Goal: Transaction & Acquisition: Purchase product/service

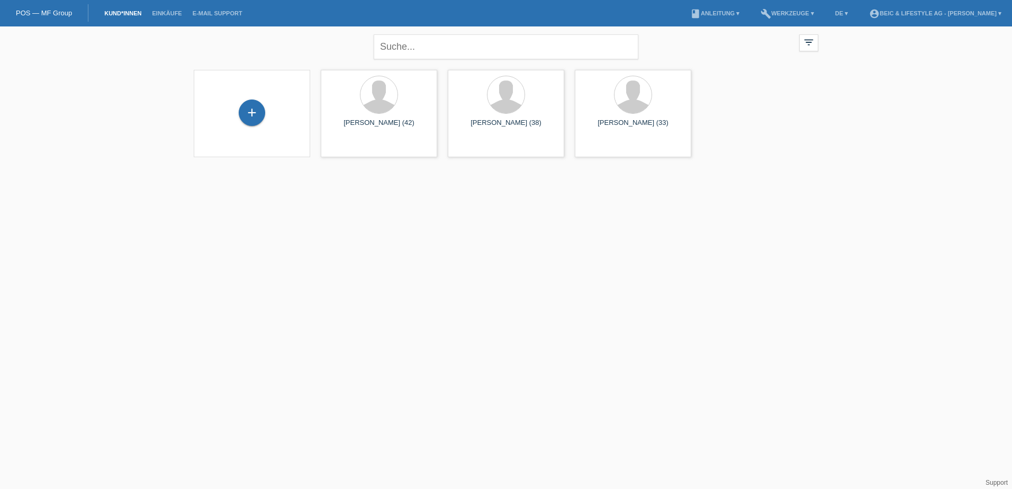
click at [261, 115] on div "+" at bounding box center [252, 112] width 26 height 26
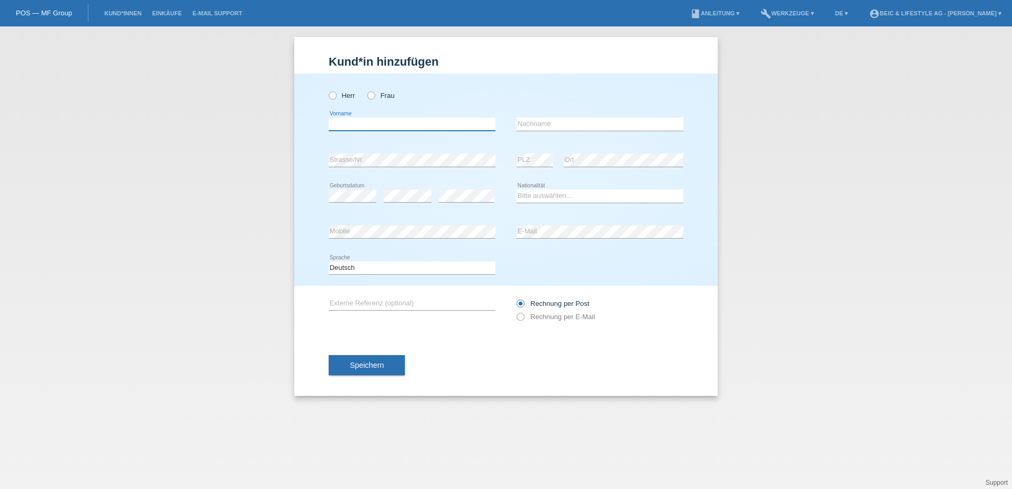
click at [355, 123] on input "text" at bounding box center [412, 123] width 167 height 13
type input "[PERSON_NAME]"
click at [523, 129] on input "text" at bounding box center [599, 123] width 167 height 13
type input "Holderegger"
click at [581, 191] on select "Bitte auswählen... Schweiz Deutschland Liechtenstein Österreich ------------ Af…" at bounding box center [599, 195] width 167 height 13
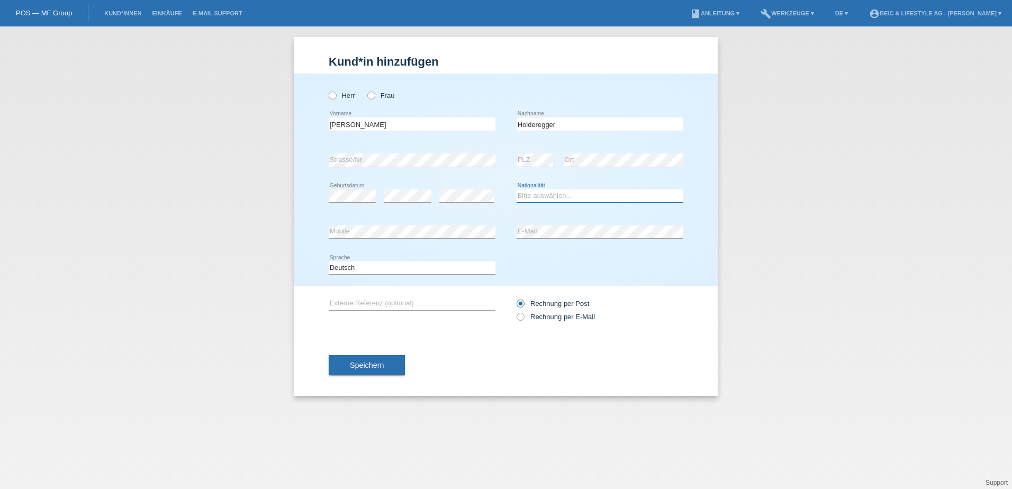
select select "CH"
click at [516, 189] on select "Bitte auswählen... Schweiz Deutschland Liechtenstein Österreich ------------ Af…" at bounding box center [599, 195] width 167 height 13
click at [515, 311] on icon at bounding box center [515, 311] width 0 height 0
click at [518, 318] on input "Rechnung per E-Mail" at bounding box center [519, 319] width 7 height 13
radio input "true"
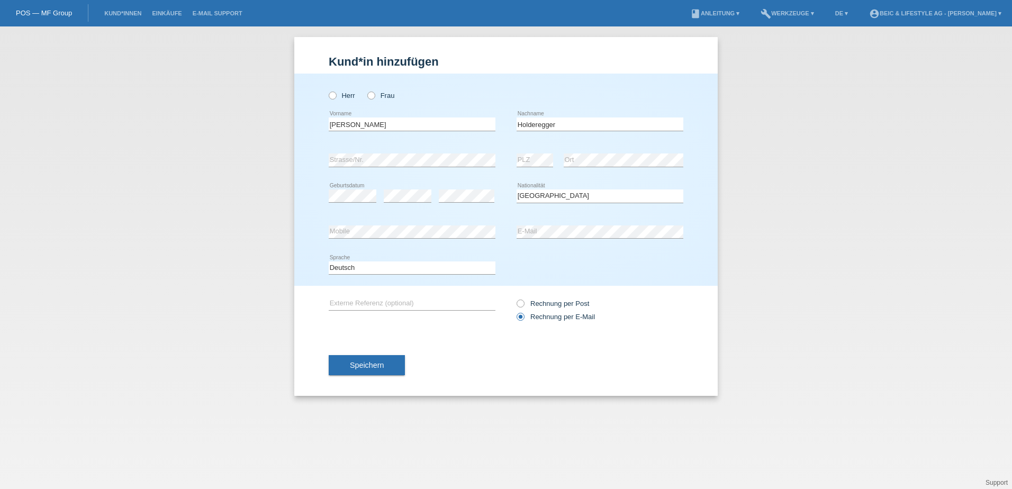
click at [376, 367] on span "Speichern" at bounding box center [367, 365] width 34 height 8
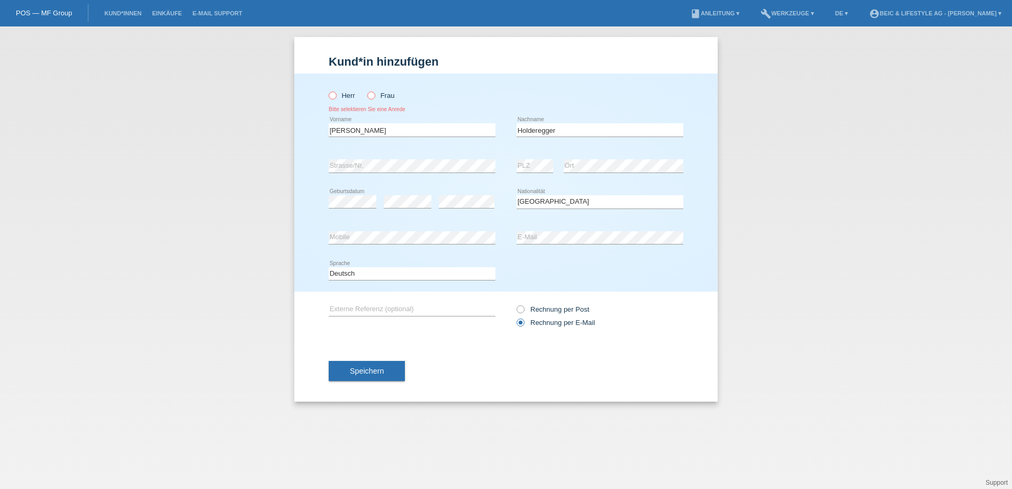
click at [327, 90] on icon at bounding box center [327, 90] width 0 height 0
click at [331, 98] on input "Herr" at bounding box center [332, 95] width 7 height 7
radio input "true"
click at [369, 369] on span "Speichern" at bounding box center [367, 371] width 34 height 8
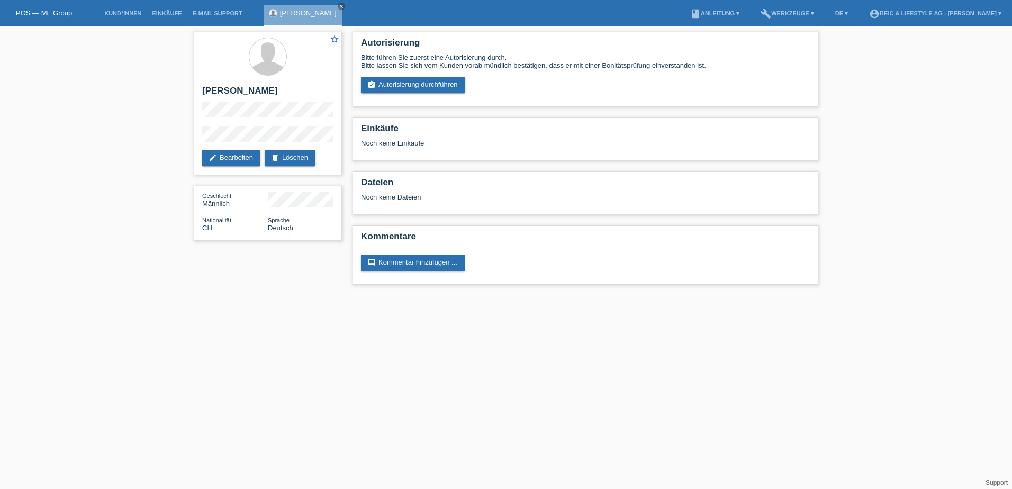
click at [415, 90] on link "assignment_turned_in Autorisierung durchführen" at bounding box center [413, 85] width 104 height 16
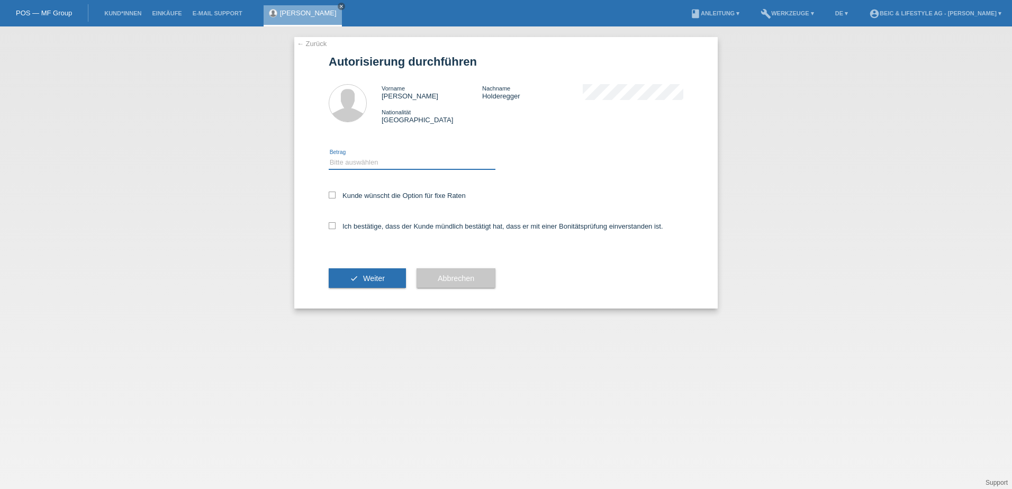
click at [378, 160] on select "Bitte auswählen CHF 1.00 - CHF 499.00 CHF 500.00 - CHF 1'999.00 CHF 2'000.00 - …" at bounding box center [412, 162] width 167 height 13
select select "3"
click at [329, 156] on select "Bitte auswählen CHF 1.00 - CHF 499.00 CHF 500.00 - CHF 1'999.00 CHF 2'000.00 - …" at bounding box center [412, 162] width 167 height 13
click at [331, 194] on icon at bounding box center [332, 195] width 7 height 7
click at [331, 194] on input "Kunde wünscht die Option für fixe Raten" at bounding box center [332, 195] width 7 height 7
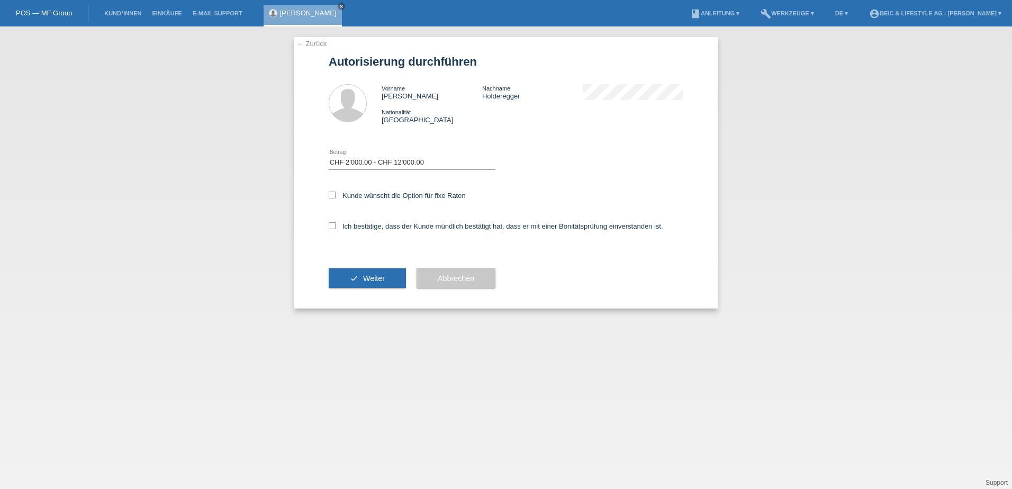
checkbox input "true"
click at [332, 225] on icon at bounding box center [332, 225] width 7 height 7
click at [332, 225] on input "Ich bestätige, dass der Kunde mündlich bestätigt hat, dass er mit einer Bonität…" at bounding box center [332, 225] width 7 height 7
checkbox input "true"
click at [365, 278] on span "Weiter" at bounding box center [374, 278] width 22 height 8
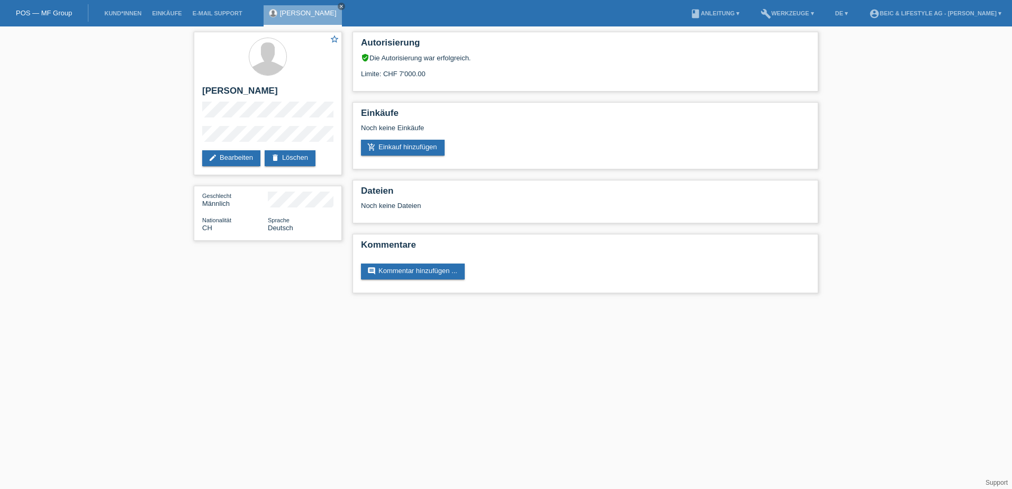
click at [390, 146] on link "add_shopping_cart Einkauf hinzufügen" at bounding box center [403, 148] width 84 height 16
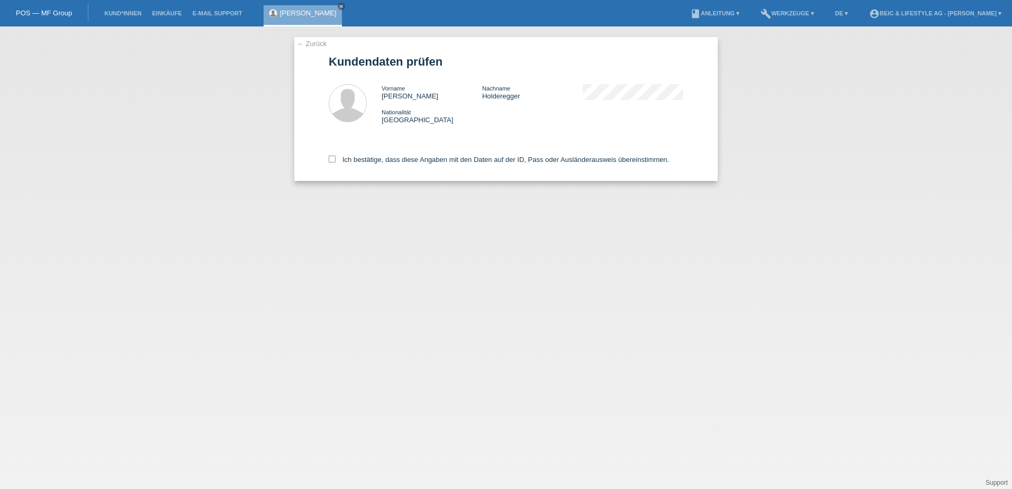
click at [333, 156] on icon at bounding box center [332, 159] width 7 height 7
click at [333, 156] on input "Ich bestätige, dass diese Angaben mit den Daten auf der ID, Pass oder Ausländer…" at bounding box center [332, 159] width 7 height 7
checkbox input "true"
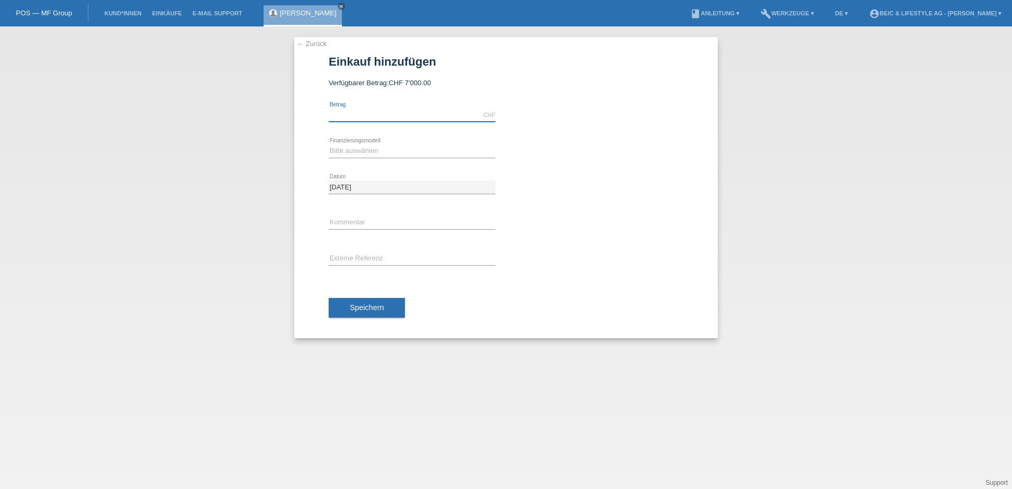
click at [391, 115] on input "text" at bounding box center [412, 114] width 167 height 13
paste input "CHF 4’239.20"
type input "4239.20"
click at [383, 151] on select "Bitte auswählen Kauf auf Rechnung mit Teilzahlungsoption Fixe Raten" at bounding box center [412, 150] width 167 height 13
select select "219"
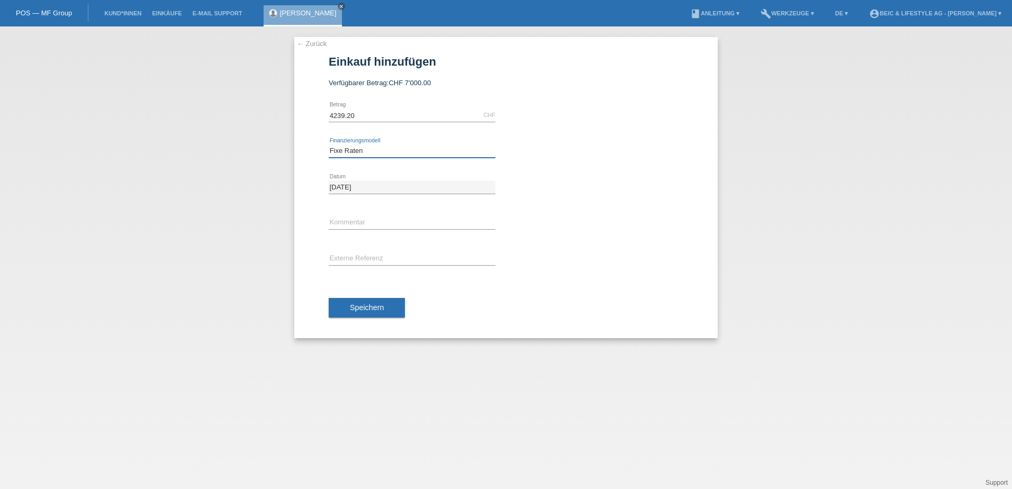
click at [329, 144] on select "Bitte auswählen Kauf auf Rechnung mit Teilzahlungsoption Fixe Raten" at bounding box center [412, 150] width 167 height 13
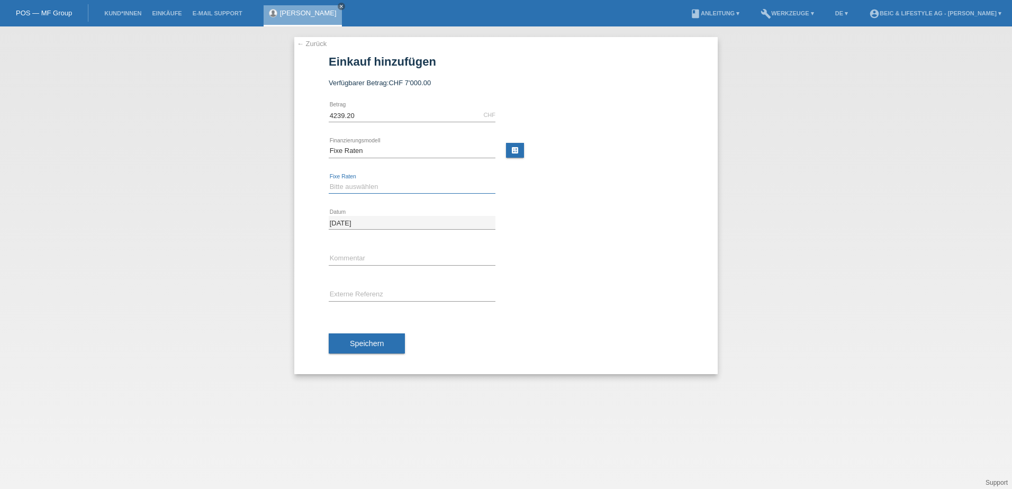
click at [379, 183] on select "Bitte auswählen 6 Raten 12 Raten 18 Raten 24 Raten" at bounding box center [412, 186] width 167 height 13
click at [542, 158] on div "calculate" at bounding box center [594, 151] width 177 height 16
click at [512, 145] on link "calculate" at bounding box center [515, 150] width 18 height 15
type input "4239.20"
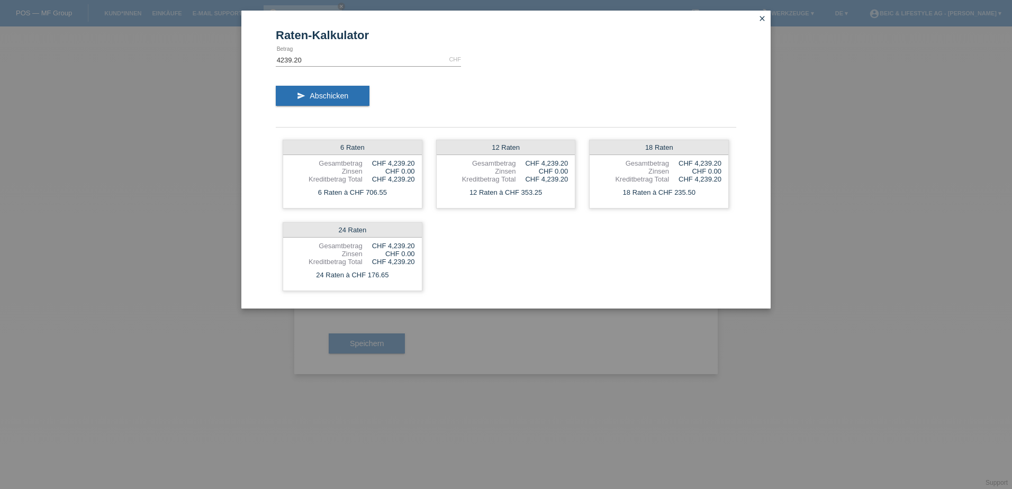
click at [763, 13] on link "close" at bounding box center [762, 19] width 14 height 12
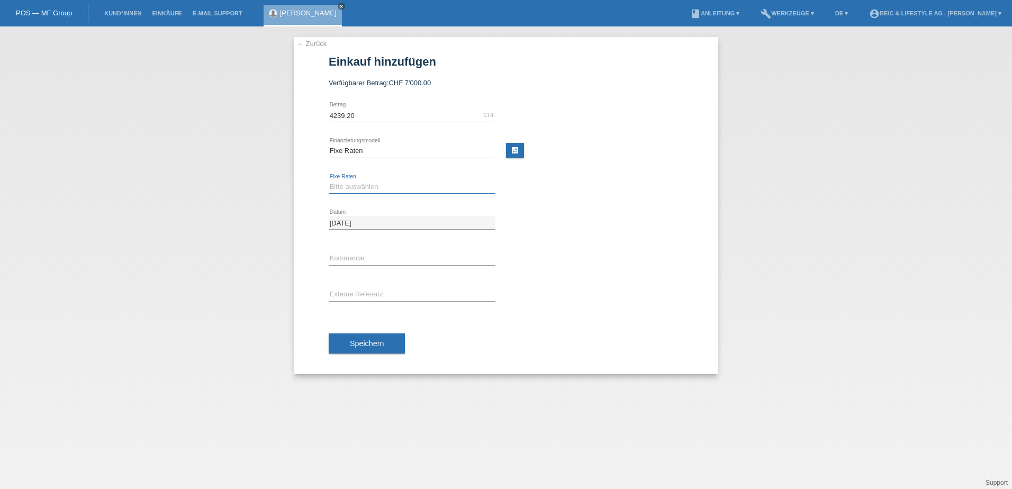
click at [430, 191] on select "Bitte auswählen 6 Raten 12 Raten 18 Raten 24 Raten" at bounding box center [412, 186] width 167 height 13
click at [420, 181] on select "Bitte auswählen 6 Raten 12 Raten 18 Raten 24 Raten" at bounding box center [412, 186] width 167 height 13
click at [405, 144] on div "Bitte auswählen Kauf auf Rechnung mit Teilzahlungsoption Fixe Raten error Finan…" at bounding box center [412, 151] width 167 height 36
click at [406, 152] on select "Bitte auswählen Kauf auf Rechnung mit Teilzahlungsoption Fixe Raten" at bounding box center [412, 150] width 167 height 13
click at [329, 144] on select "Bitte auswählen Kauf auf Rechnung mit Teilzahlungsoption Fixe Raten" at bounding box center [412, 150] width 167 height 13
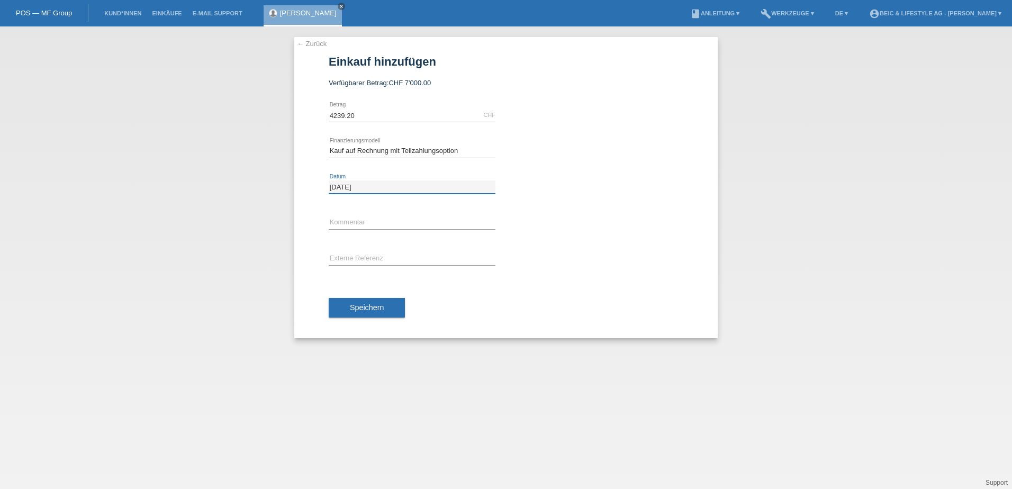
click at [388, 186] on input "[DATE]" at bounding box center [412, 186] width 167 height 13
click at [563, 189] on div "08.10.2025 error Datum" at bounding box center [506, 187] width 355 height 36
click at [388, 150] on select "Bitte auswählen Kauf auf Rechnung mit Teilzahlungsoption Fixe Raten" at bounding box center [412, 150] width 167 height 13
select select "219"
click at [329, 144] on select "Bitte auswählen Kauf auf Rechnung mit Teilzahlungsoption Fixe Raten" at bounding box center [412, 150] width 167 height 13
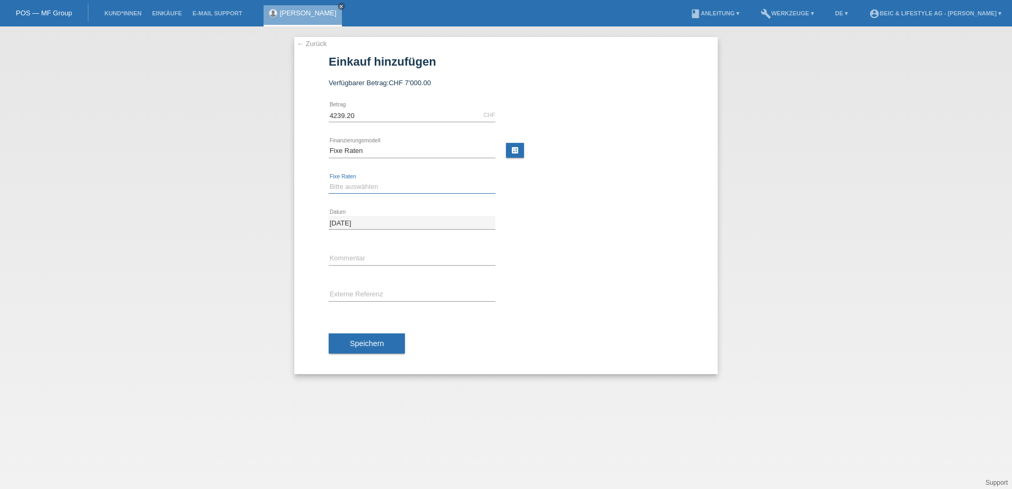
click at [352, 184] on select "Bitte auswählen 6 Raten 12 Raten 18 Raten 24 Raten" at bounding box center [412, 186] width 167 height 13
select select "600"
click at [329, 180] on select "Bitte auswählen 6 Raten 12 Raten 18 Raten 24 Raten" at bounding box center [412, 186] width 167 height 13
click at [357, 344] on span "Speichern" at bounding box center [367, 343] width 34 height 8
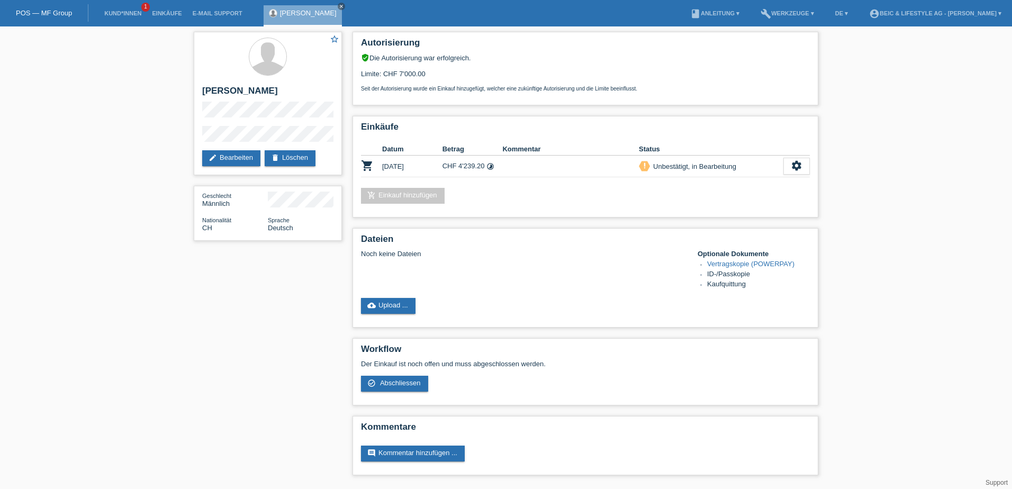
click at [788, 168] on div "settings" at bounding box center [796, 166] width 26 height 17
click at [809, 169] on div "settings" at bounding box center [796, 166] width 26 height 17
click at [751, 246] on span "Kunde ist vom Kauf zurückgetreten..." at bounding box center [749, 246] width 116 height 13
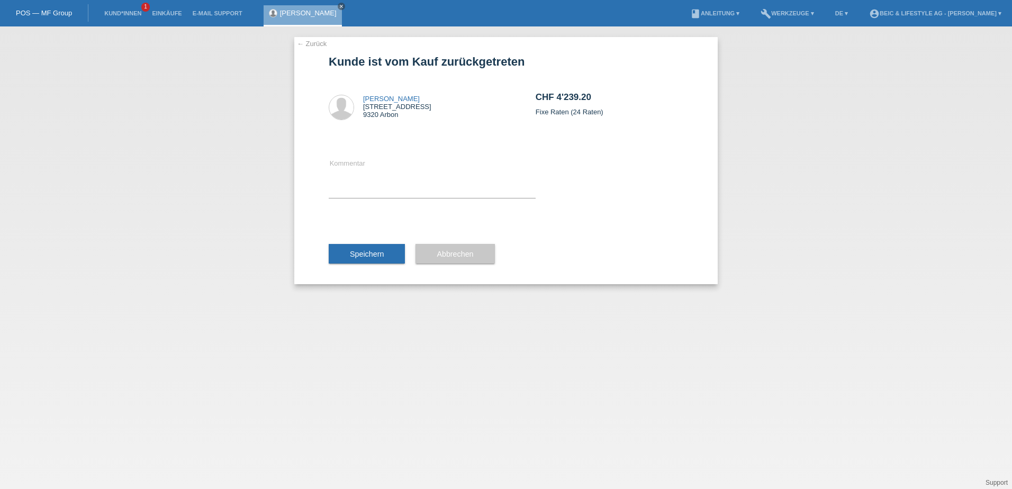
click at [363, 252] on span "Speichern" at bounding box center [367, 254] width 34 height 8
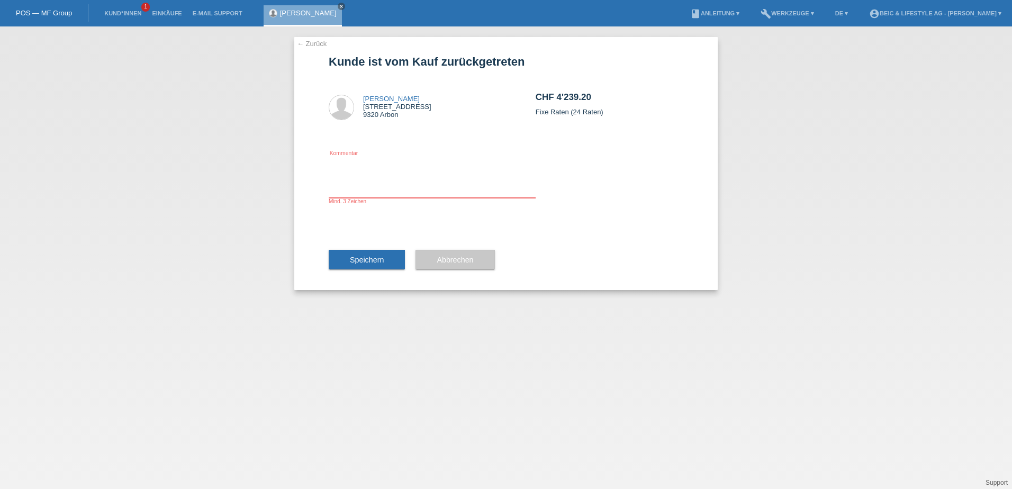
click at [357, 190] on textarea at bounding box center [432, 177] width 207 height 41
type textarea "Korr"
click at [350, 255] on button "Speichern" at bounding box center [367, 260] width 76 height 20
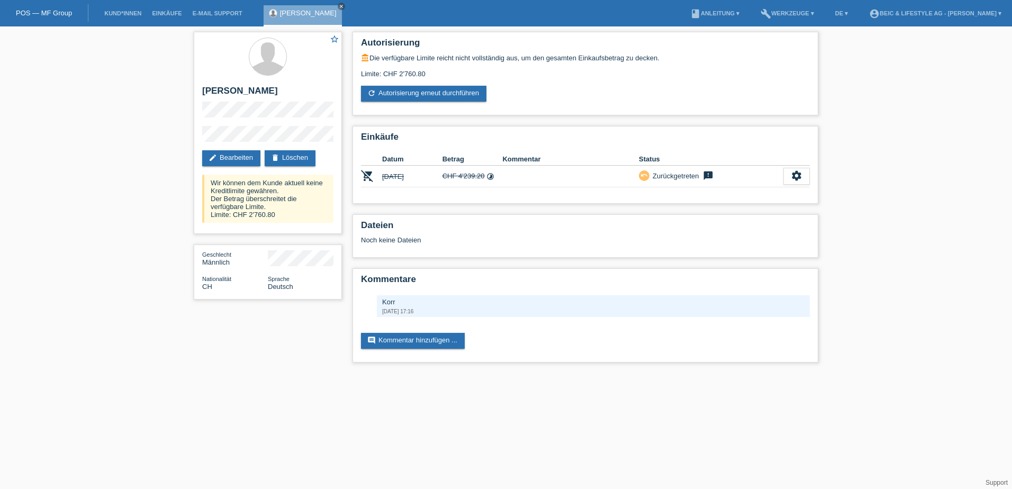
click at [449, 84] on div "account_balance Die verfügbare Limite reicht nicht vollständig aus, um den gesa…" at bounding box center [585, 77] width 449 height 48
click at [449, 86] on link "refresh Autorisierung erneut durchführen" at bounding box center [423, 94] width 125 height 16
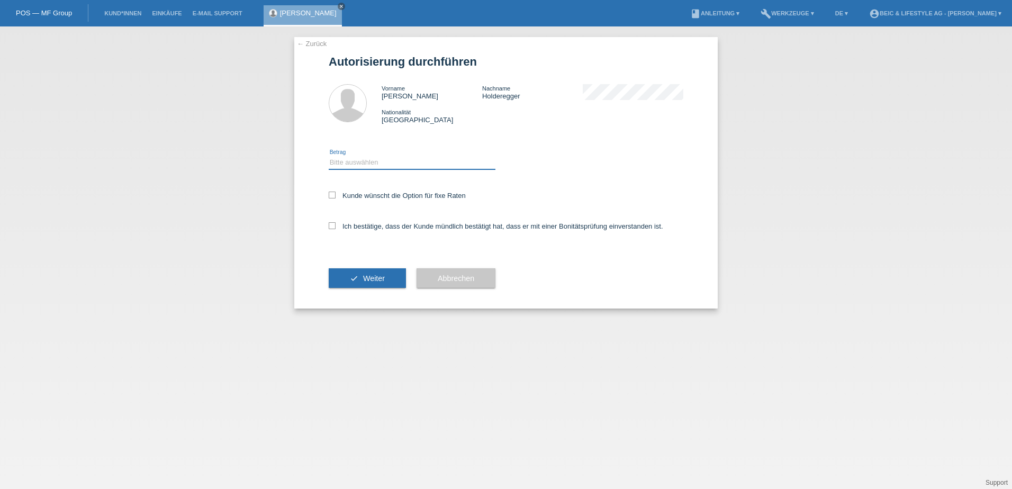
click at [347, 165] on select "Bitte auswählen CHF 1.00 - CHF 499.00 CHF 500.00 - CHF 1'999.00 CHF 2'000.00 - …" at bounding box center [412, 162] width 167 height 13
select select "3"
click at [329, 156] on select "Bitte auswählen CHF 1.00 - CHF 499.00 CHF 500.00 - CHF 1'999.00 CHF 2'000.00 - …" at bounding box center [412, 162] width 167 height 13
click at [332, 196] on icon at bounding box center [332, 195] width 7 height 7
click at [332, 196] on input "Kunde wünscht die Option für fixe Raten" at bounding box center [332, 195] width 7 height 7
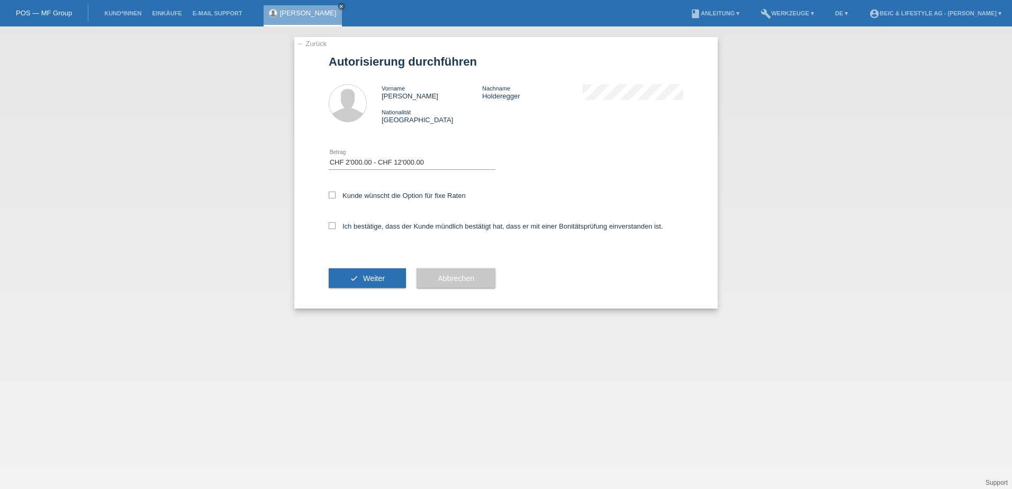
checkbox input "true"
click at [329, 221] on div "Ich bestätige, dass der Kunde mündlich bestätigt hat, dass er mit einer Bonität…" at bounding box center [506, 230] width 355 height 36
click at [336, 227] on label "Ich bestätige, dass der Kunde mündlich bestätigt hat, dass er mit einer Bonität…" at bounding box center [496, 226] width 334 height 8
click at [335, 227] on input "Ich bestätige, dass der Kunde mündlich bestätigt hat, dass er mit einer Bonität…" at bounding box center [332, 225] width 7 height 7
checkbox input "true"
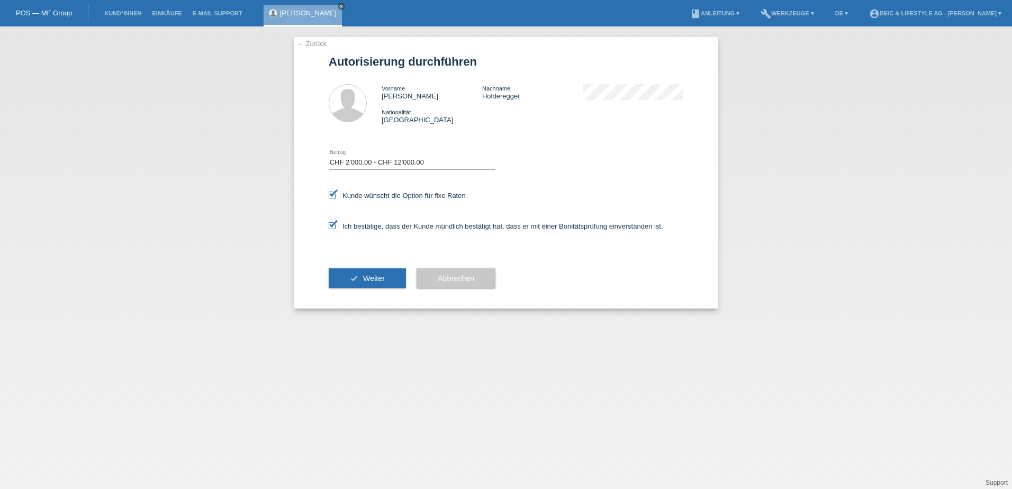
click at [365, 277] on span "Weiter" at bounding box center [374, 278] width 22 height 8
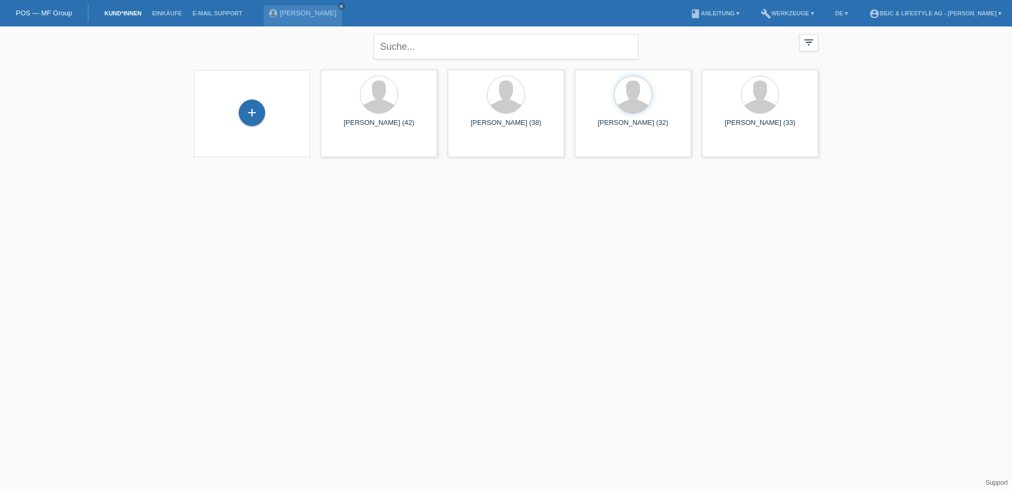
click at [981, 90] on div "close filter_list view_module Alle Kund*innen anzeigen star Markierte [PERSON_N…" at bounding box center [506, 98] width 1012 height 144
click at [893, 170] on html "Sie haben die falsche Anmeldeseite in Ihren Lesezeichen/Favoriten gespeichert. …" at bounding box center [506, 85] width 1012 height 170
click at [619, 107] on div at bounding box center [632, 94] width 37 height 37
click at [629, 114] on div at bounding box center [632, 96] width 99 height 40
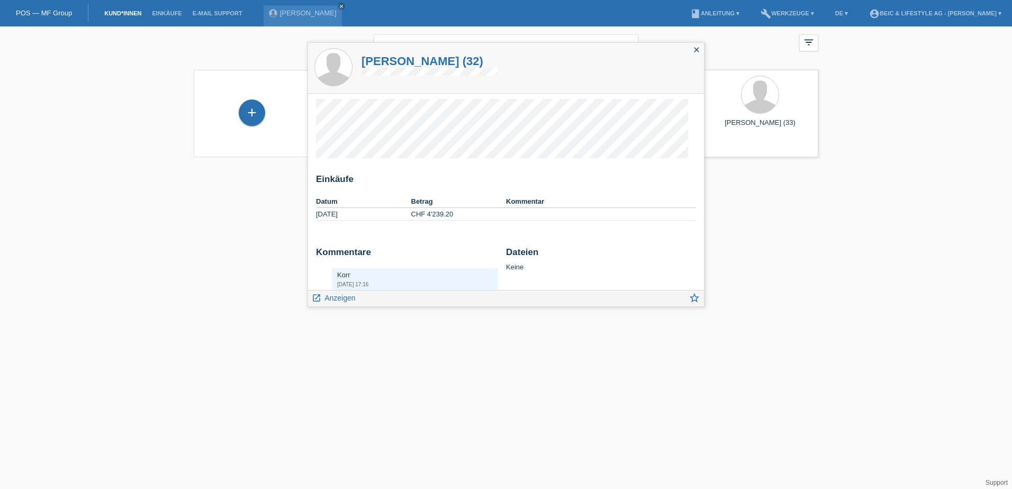
click at [696, 48] on icon "close" at bounding box center [696, 50] width 8 height 8
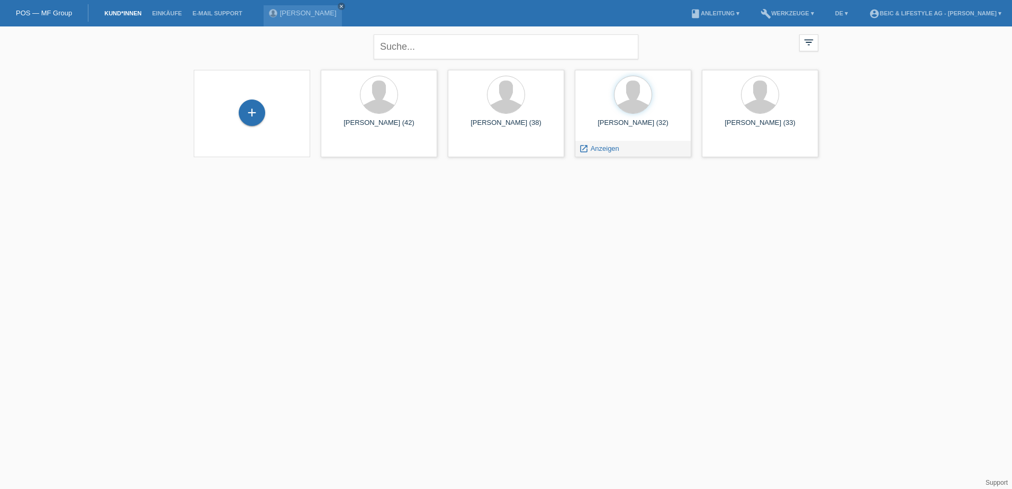
click at [610, 145] on span "Anzeigen" at bounding box center [605, 148] width 29 height 8
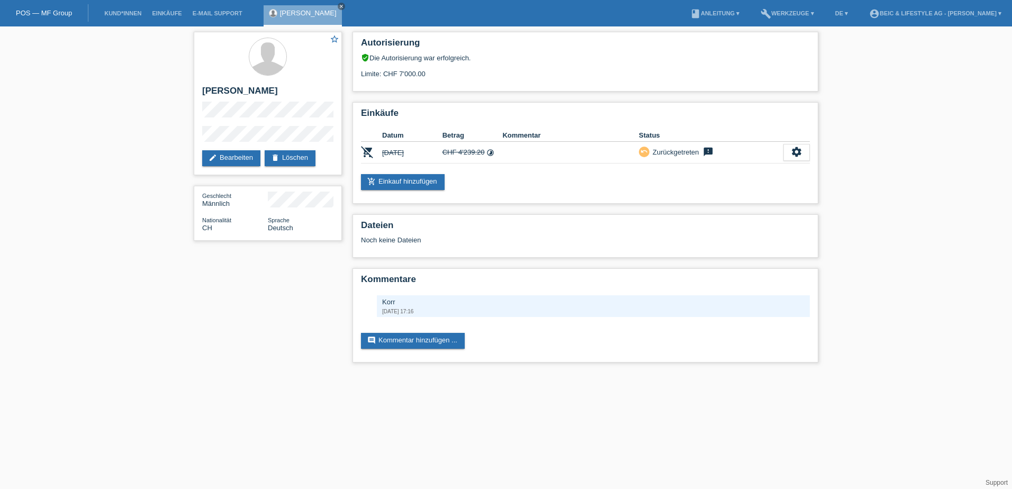
drag, startPoint x: 400, startPoint y: 75, endPoint x: 427, endPoint y: 73, distance: 27.0
click at [427, 73] on div "Limite: CHF 7'000.00" at bounding box center [585, 70] width 449 height 16
drag, startPoint x: 427, startPoint y: 73, endPoint x: 421, endPoint y: 81, distance: 10.2
click at [421, 81] on div "Autorisierung verified_user Die Autorisierung war erfolgreich. Limite: CHF 7'00…" at bounding box center [585, 62] width 466 height 60
click at [404, 184] on link "add_shopping_cart Einkauf hinzufügen" at bounding box center [403, 182] width 84 height 16
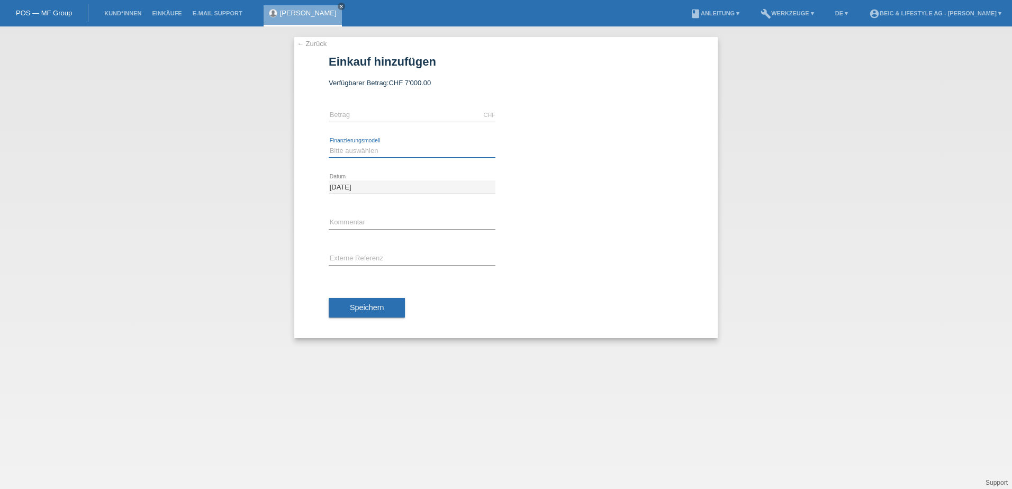
click at [369, 153] on select "Bitte auswählen Kauf auf Rechnung mit Teilzahlungsoption Fixe Raten" at bounding box center [412, 150] width 167 height 13
click at [362, 150] on select "Bitte auswählen Kauf auf Rechnung mit Teilzahlungsoption Fixe Raten" at bounding box center [412, 150] width 167 height 13
